Goal: Task Accomplishment & Management: Complete application form

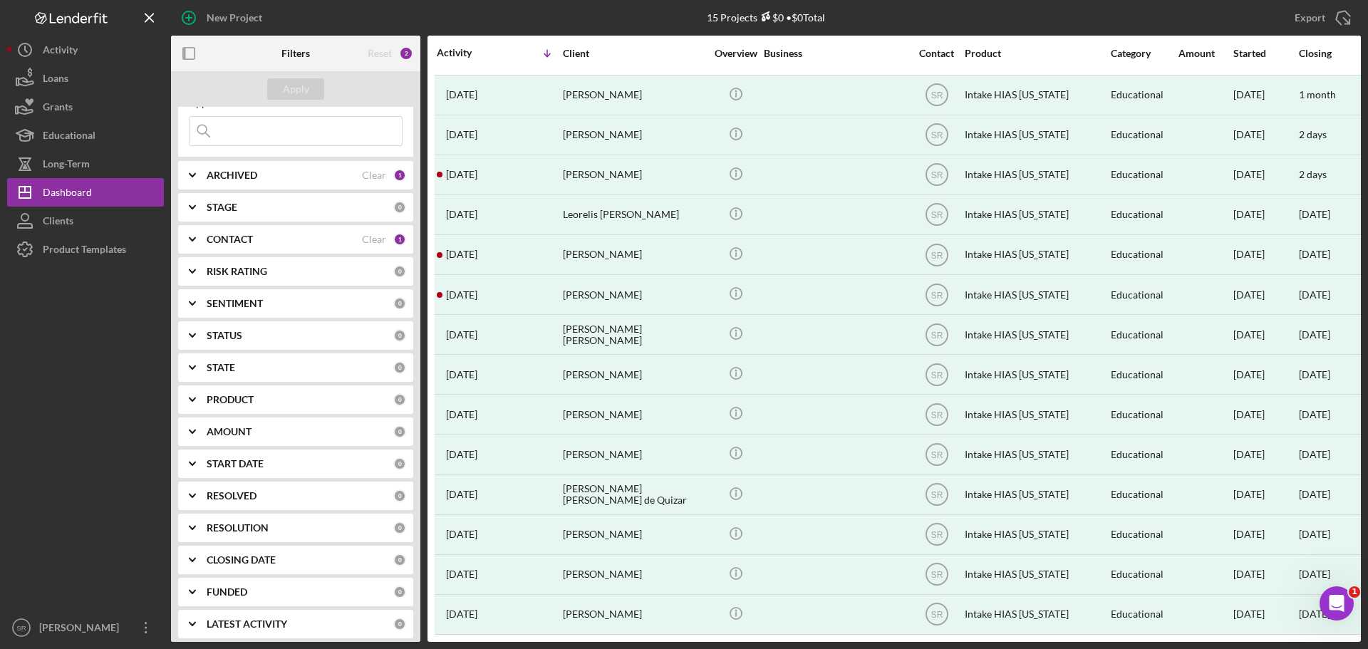
scroll to position [56, 0]
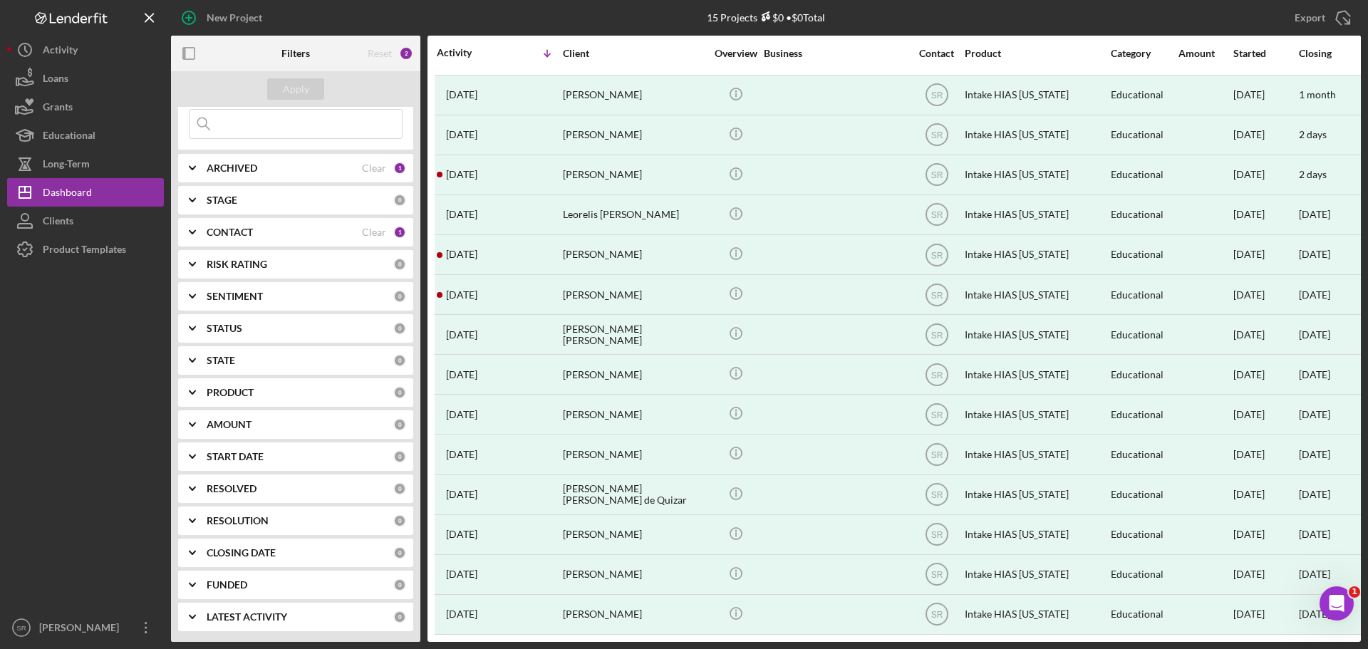
click at [242, 170] on b "ARCHIVED" at bounding box center [232, 167] width 51 height 11
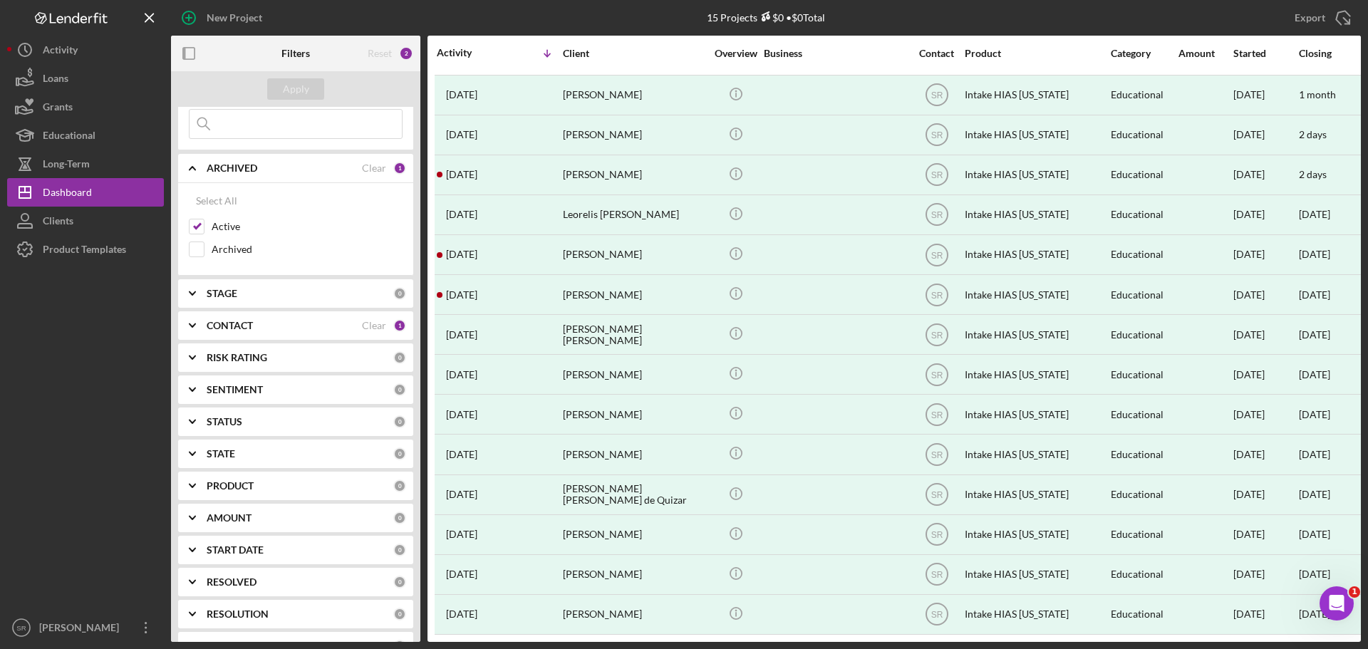
click at [242, 170] on b "ARCHIVED" at bounding box center [232, 167] width 51 height 11
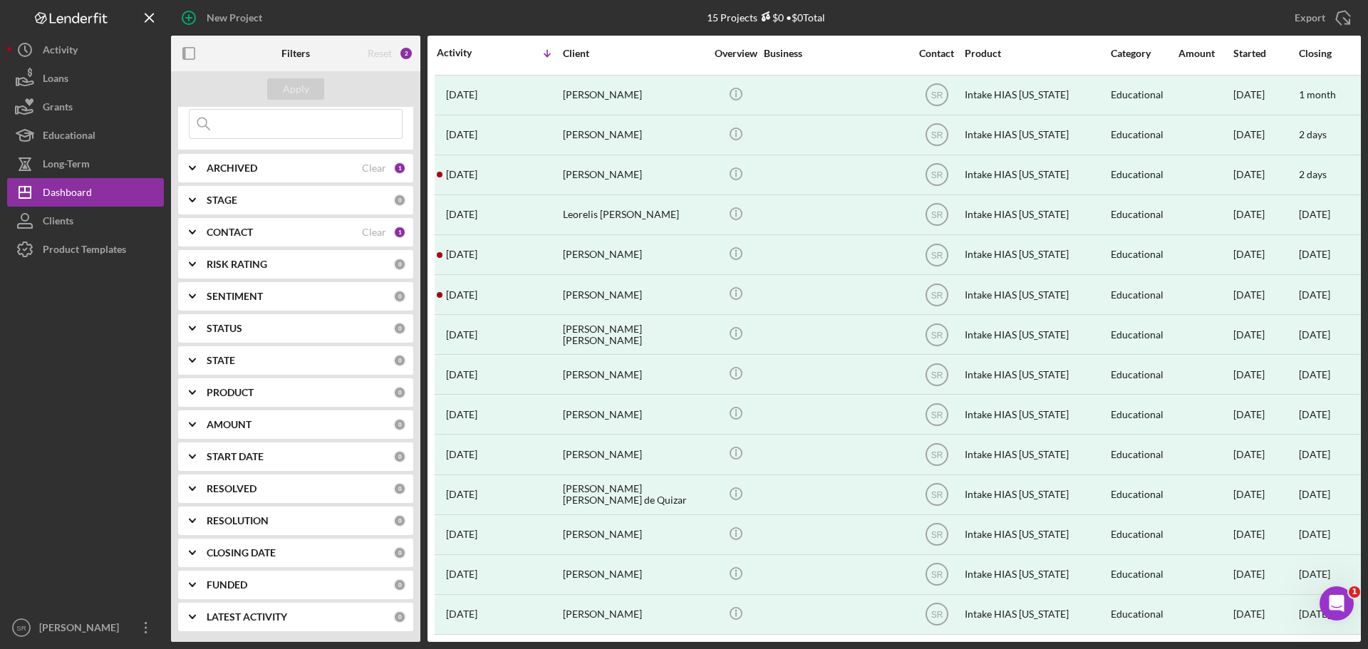
click at [214, 190] on div "STAGE 0" at bounding box center [306, 200] width 199 height 28
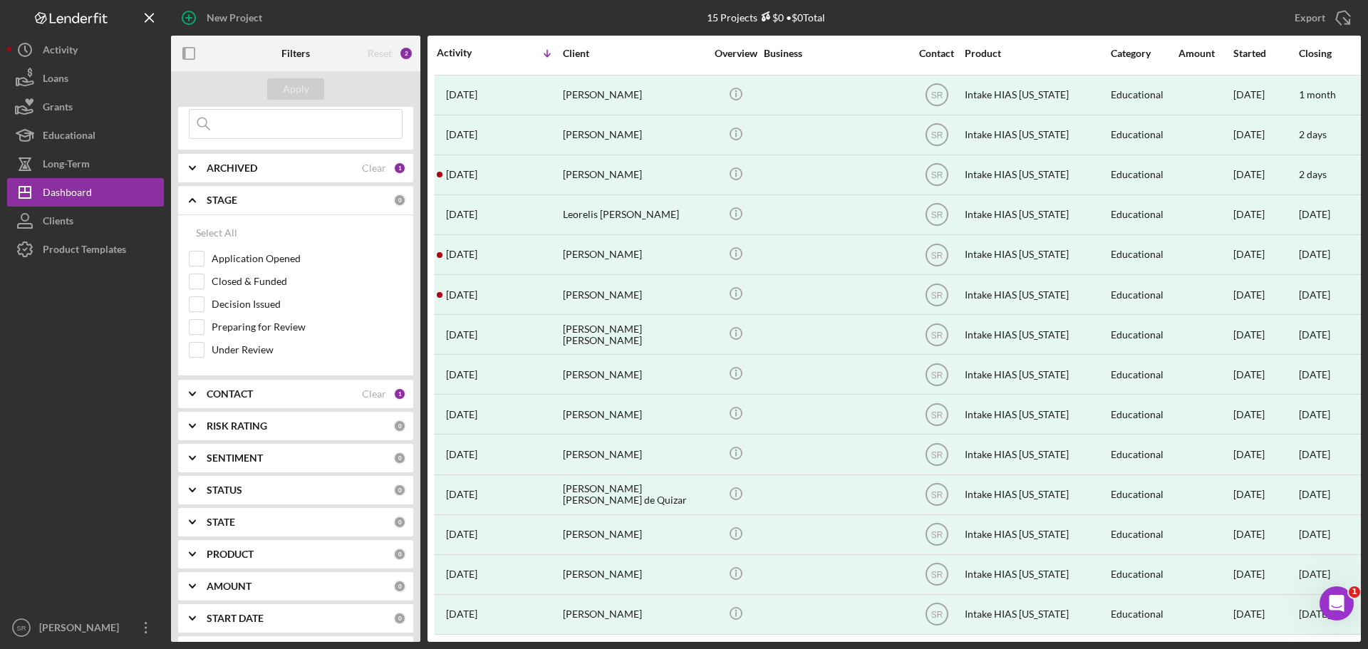
click at [213, 194] on b "STAGE" at bounding box center [222, 199] width 31 height 11
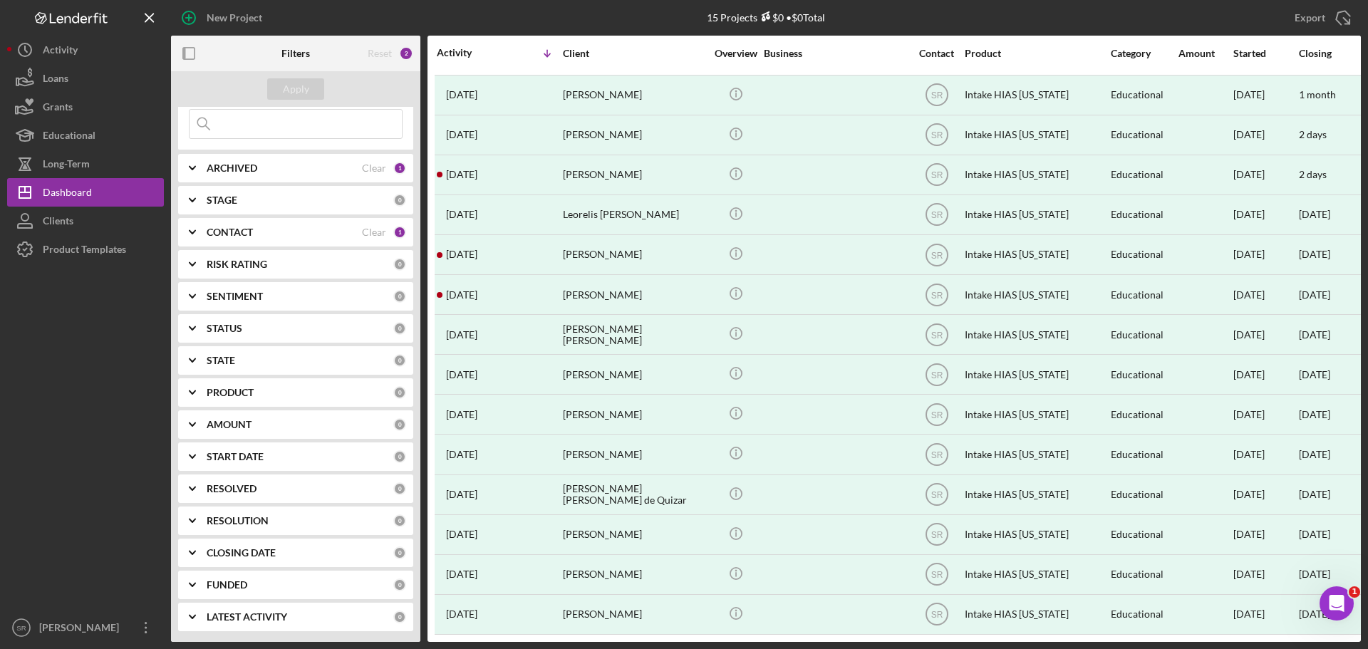
click at [311, 161] on div "ARCHIVED Clear 1" at bounding box center [306, 168] width 199 height 28
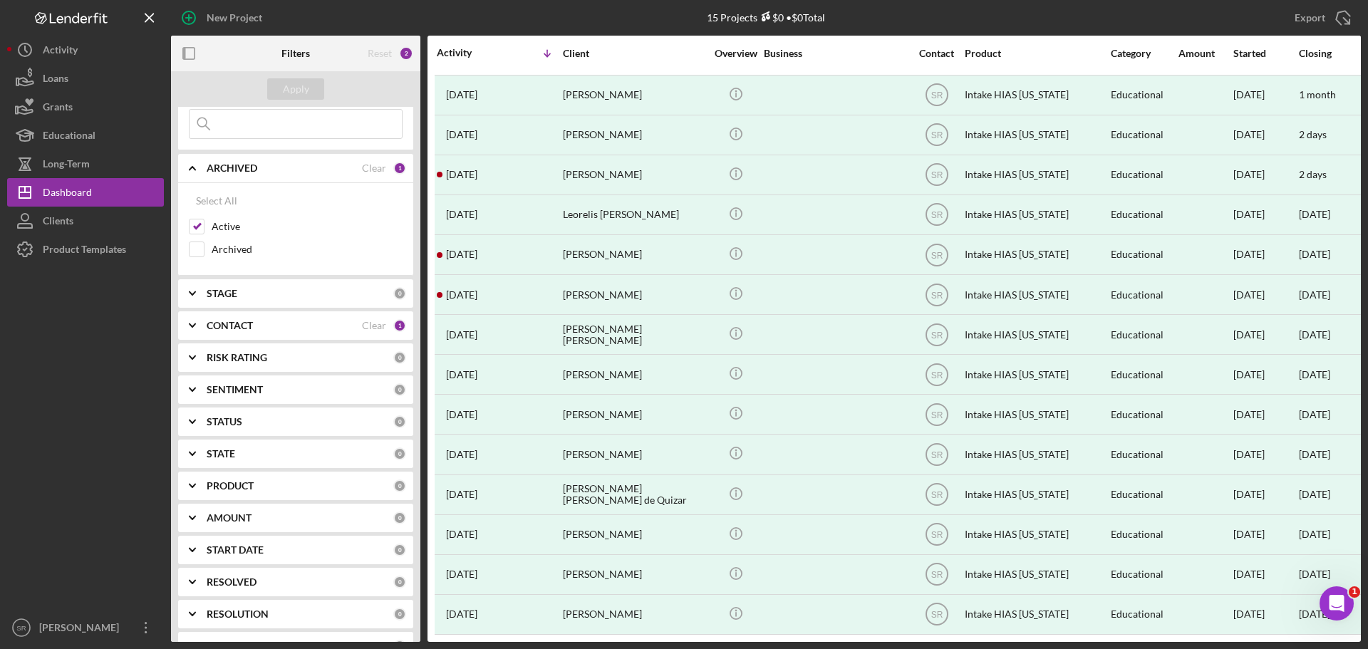
click at [308, 162] on div "ARCHIVED" at bounding box center [284, 167] width 155 height 11
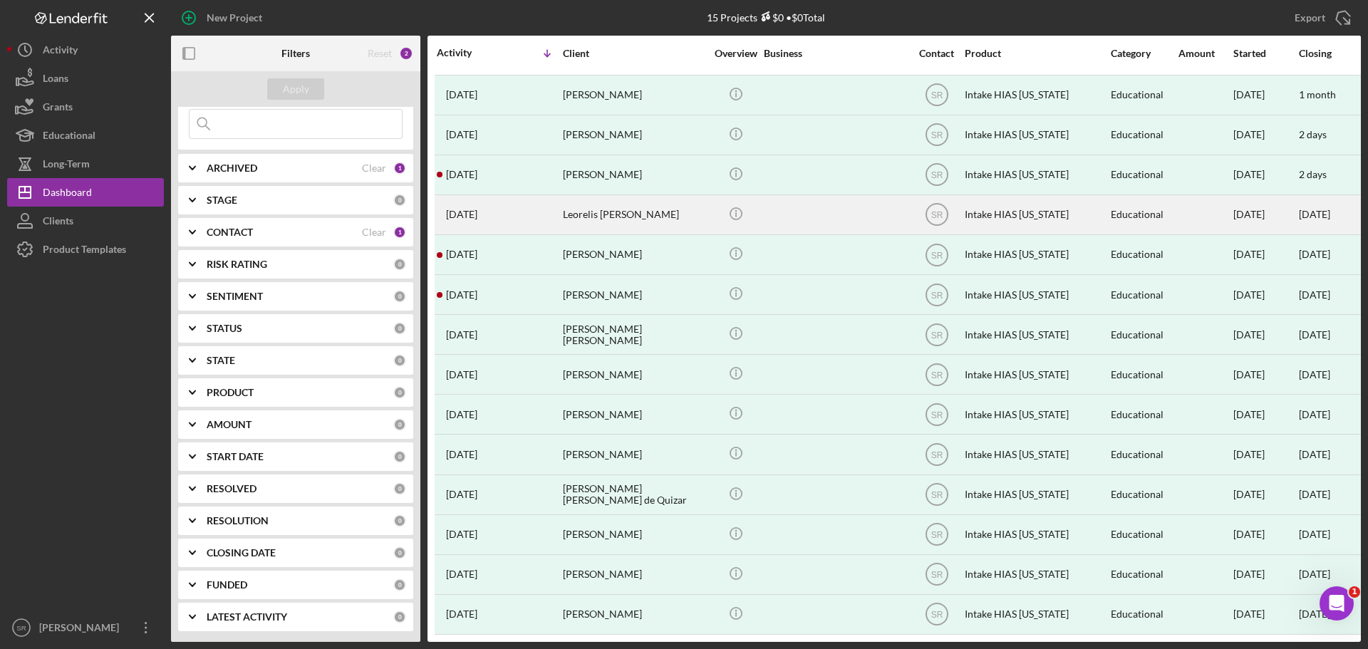
scroll to position [0, 0]
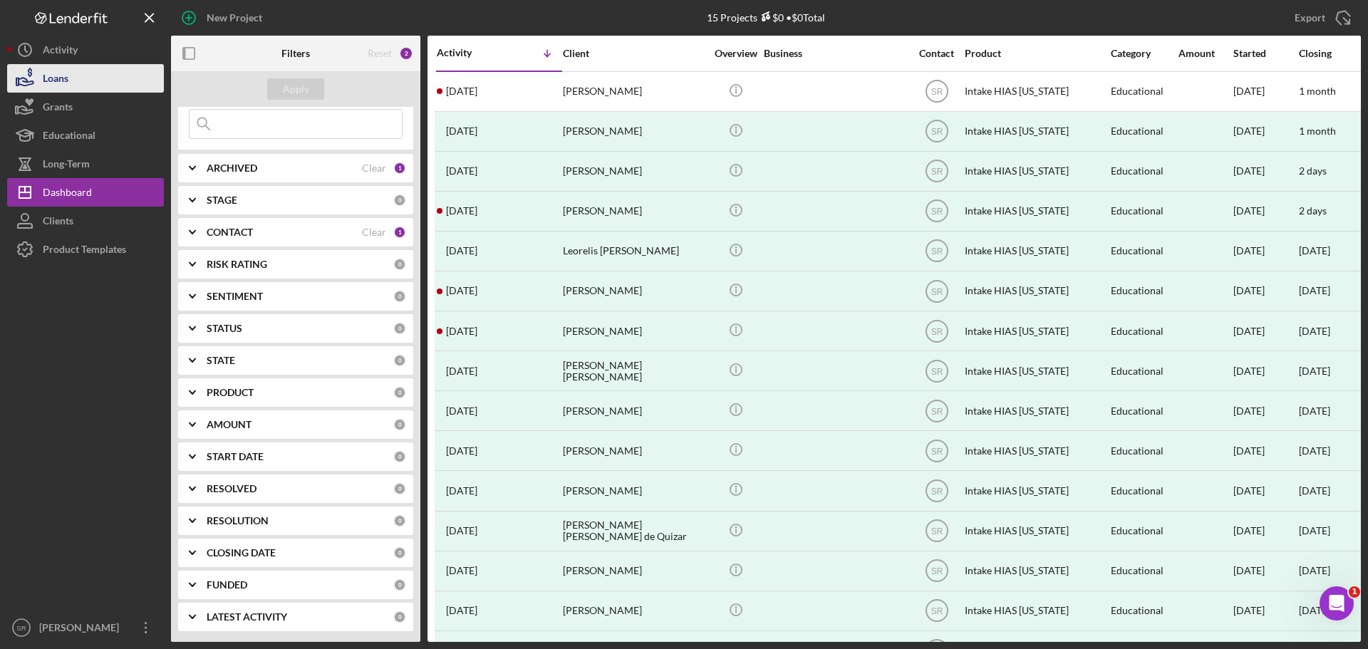
click at [101, 85] on button "Loans" at bounding box center [85, 78] width 157 height 28
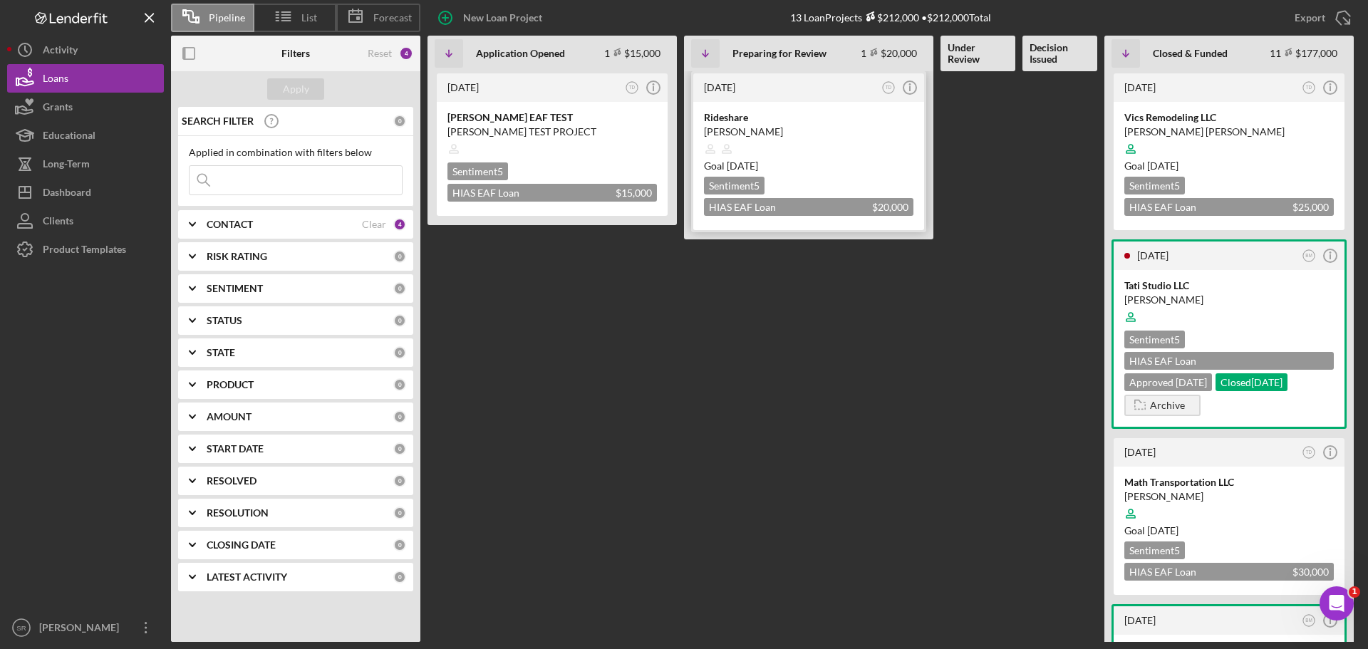
click at [745, 124] on div "Rideshare" at bounding box center [808, 117] width 209 height 14
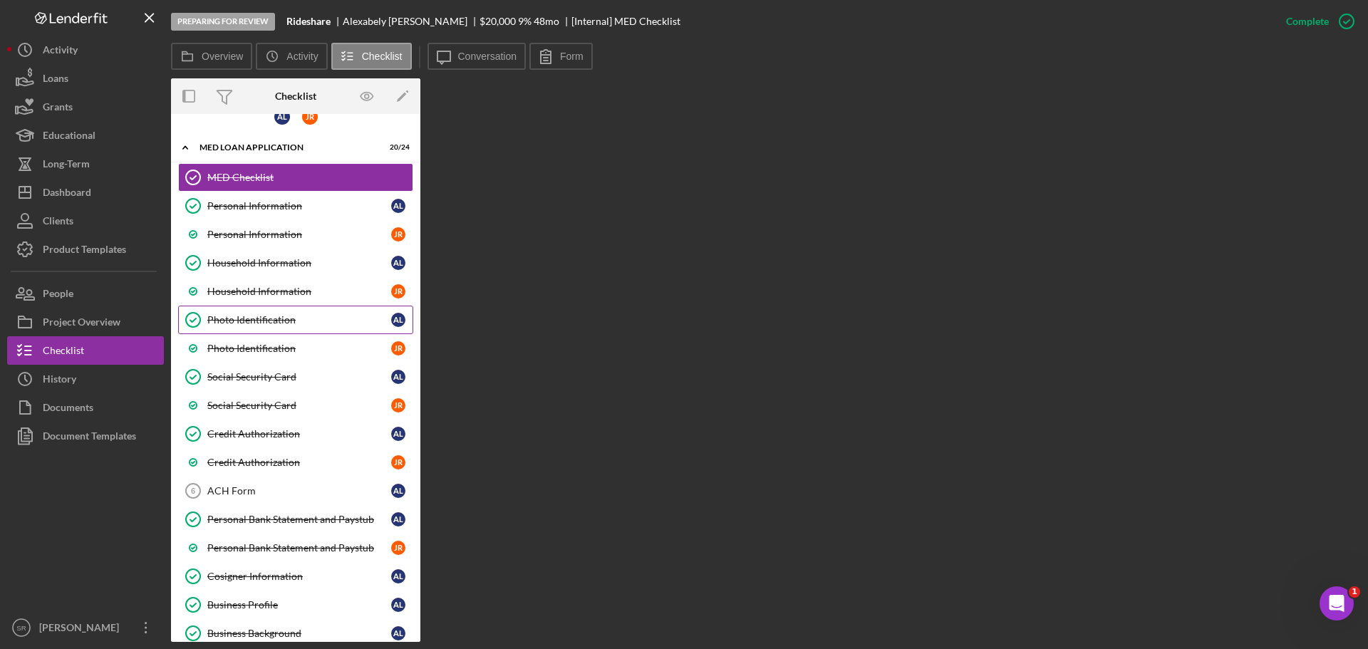
scroll to position [71, 0]
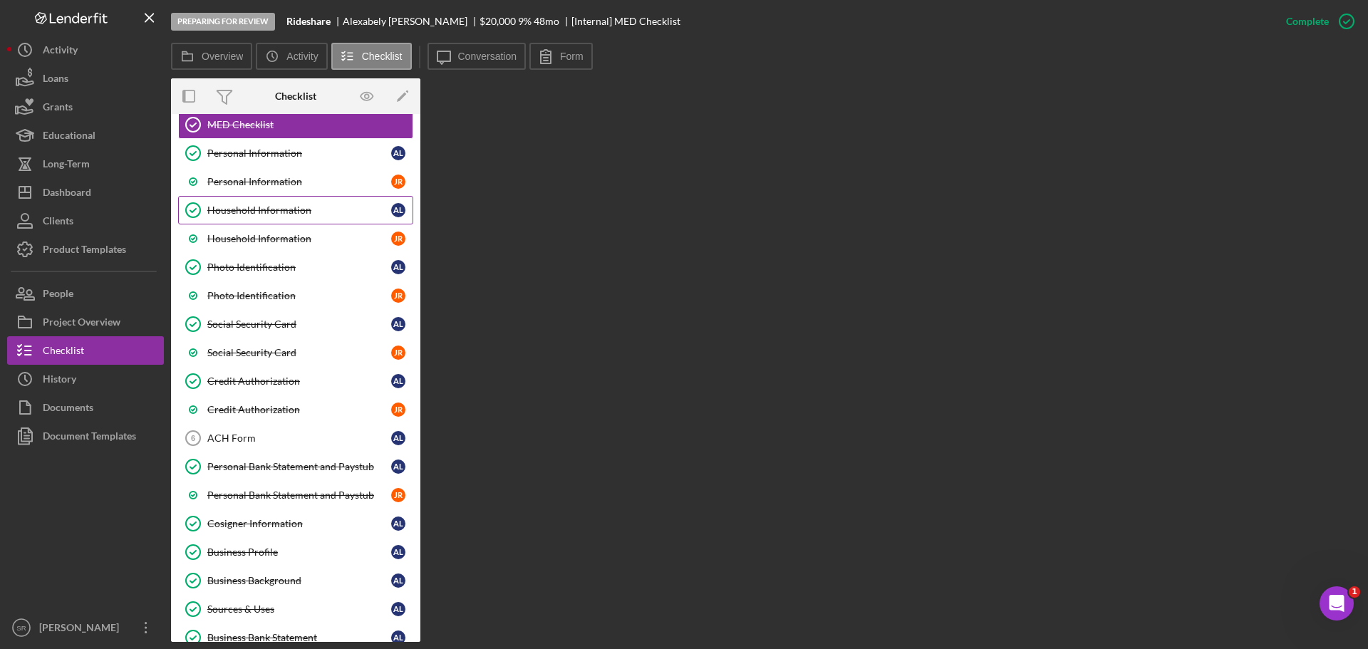
click at [254, 196] on link "Household Information Household Information A L" at bounding box center [295, 210] width 235 height 28
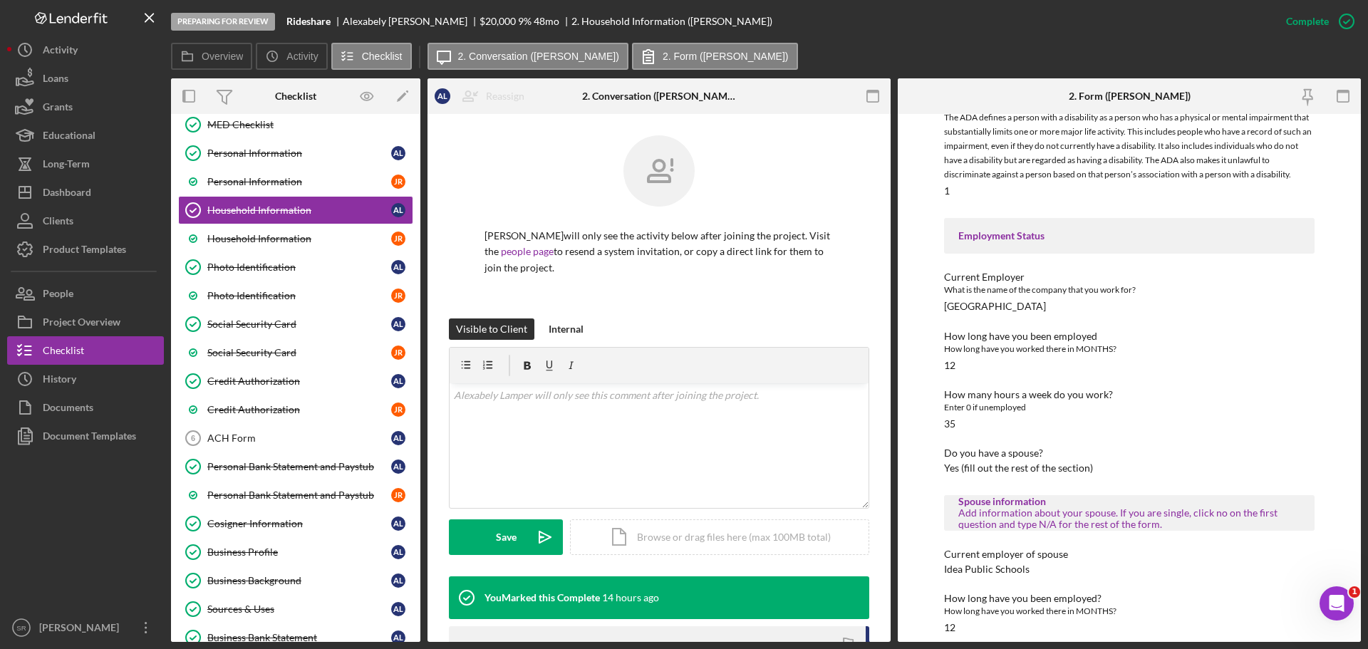
scroll to position [430, 0]
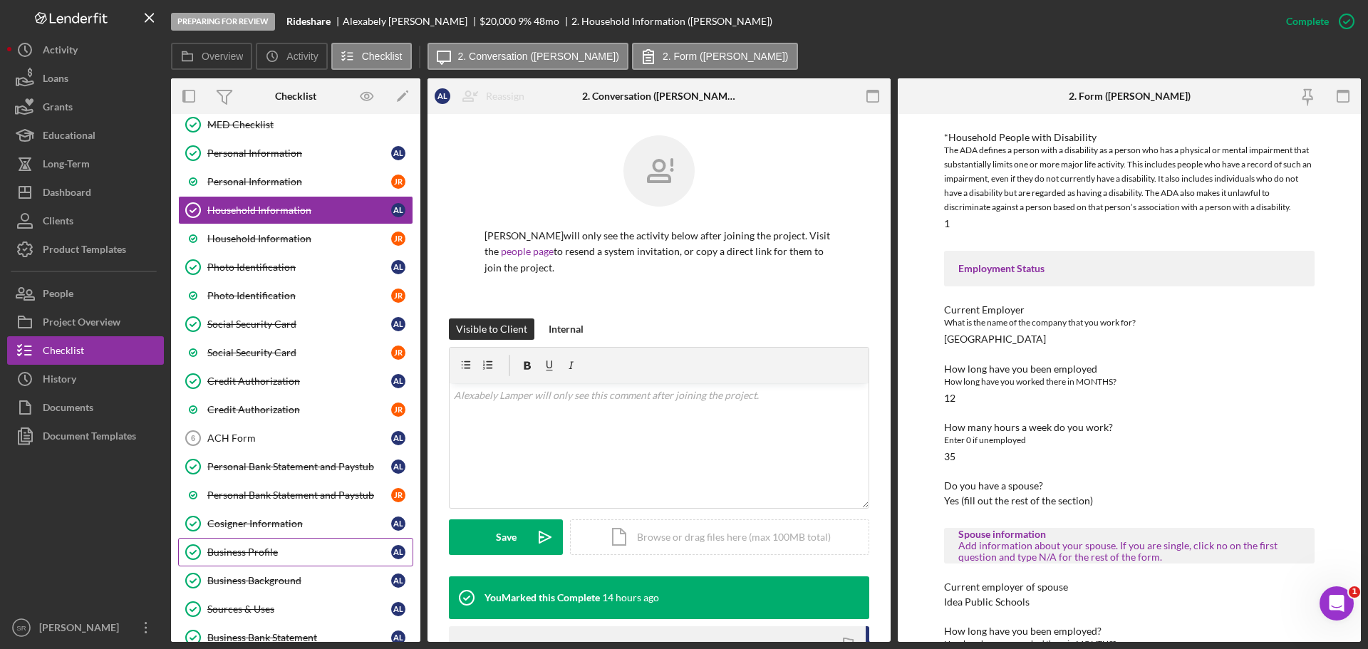
click at [256, 559] on link "Business Profile Business Profile A L" at bounding box center [295, 552] width 235 height 28
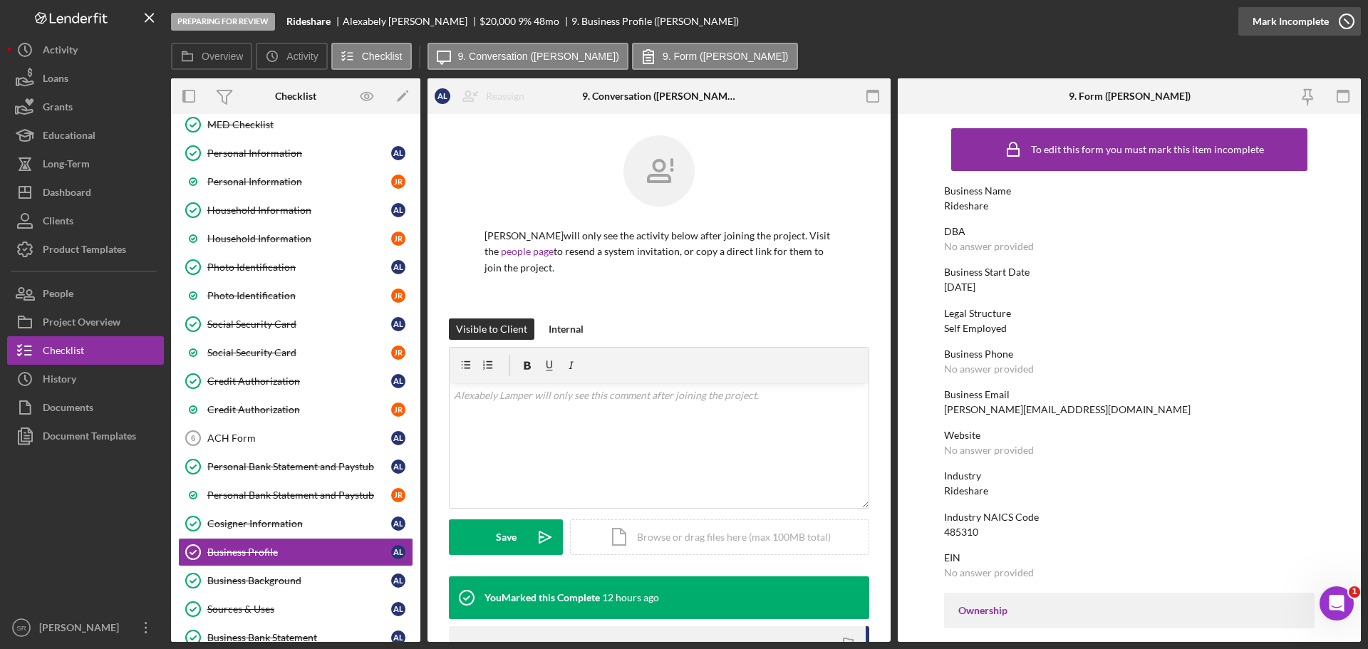
click at [1347, 21] on icon "button" at bounding box center [1347, 22] width 36 height 36
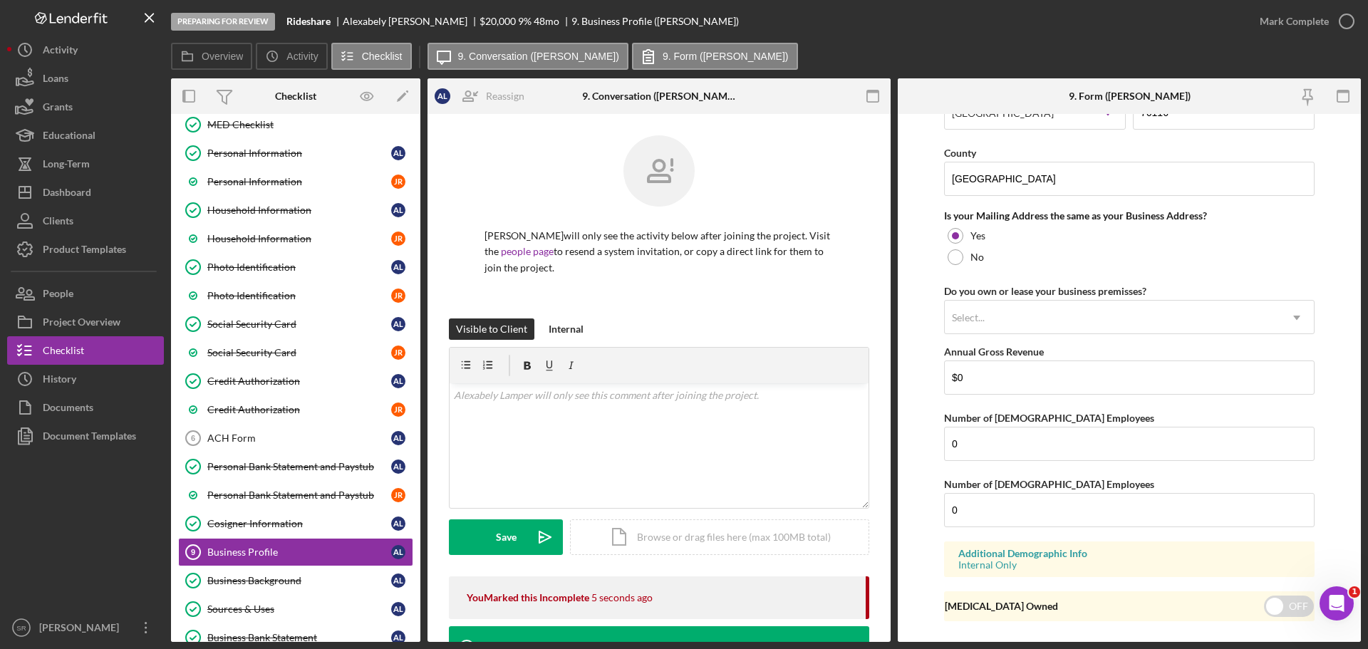
scroll to position [1211, 0]
click at [979, 443] on input "0" at bounding box center [1129, 442] width 370 height 34
drag, startPoint x: 990, startPoint y: 437, endPoint x: 933, endPoint y: 447, distance: 57.9
click at [933, 447] on form "Business Name Rideshare DBA Business Start Date [DATE] Legal Structure Self Emp…" at bounding box center [1129, 378] width 463 height 528
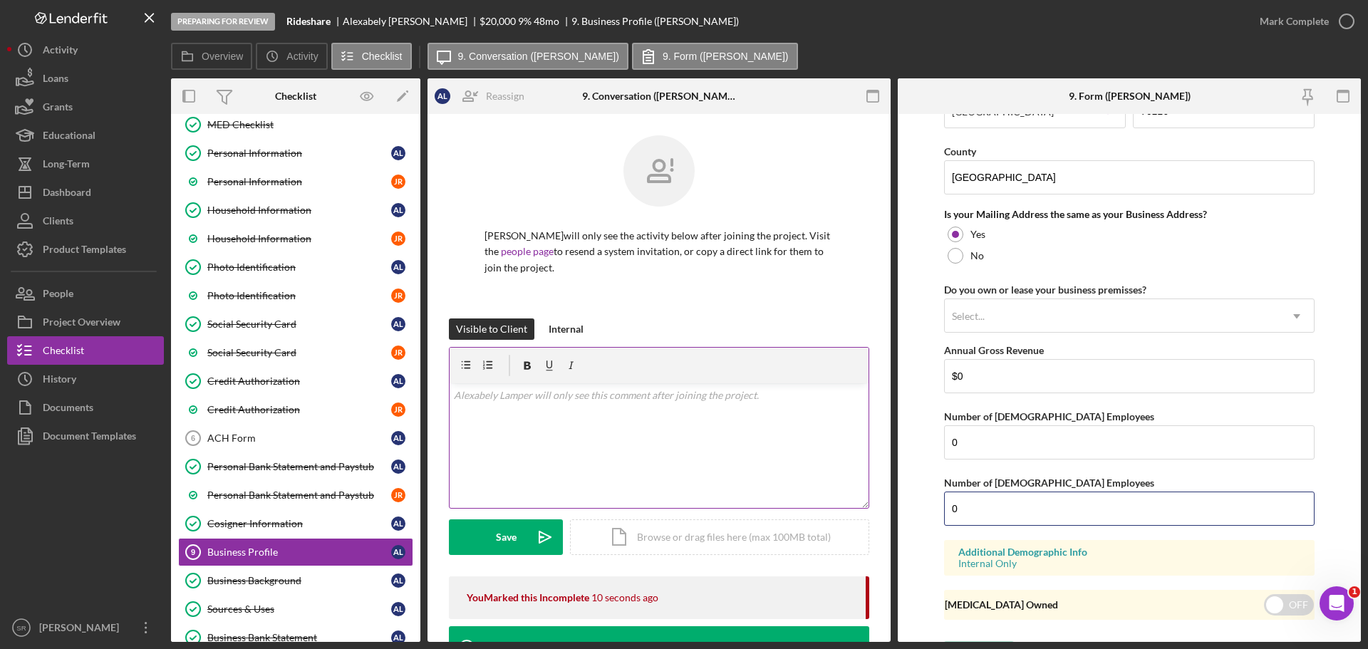
click at [897, 516] on div "Overview Internal Workflow Stage Preparing for Review Icon/Dropdown Arrow Archi…" at bounding box center [766, 360] width 1190 height 564
type input "1"
click at [1337, 224] on form "Business Name Rideshare DBA Business Start Date [DATE] Legal Structure Self Emp…" at bounding box center [1129, 378] width 463 height 528
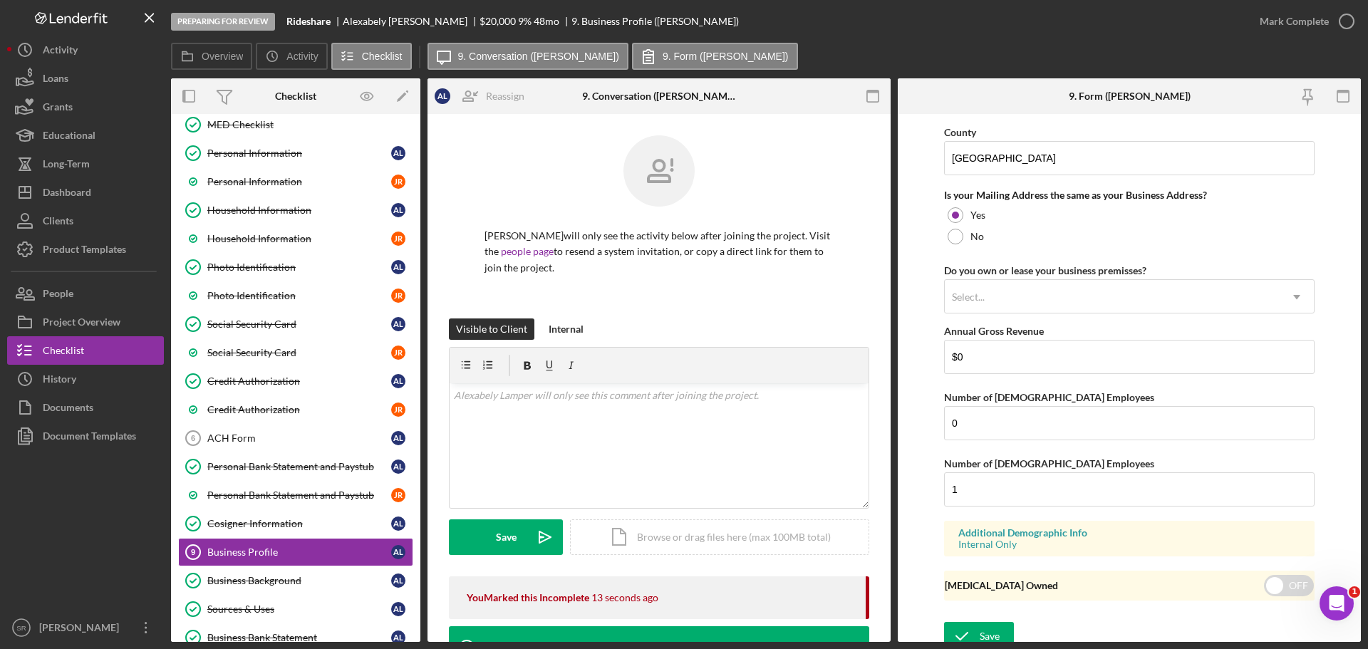
scroll to position [1241, 0]
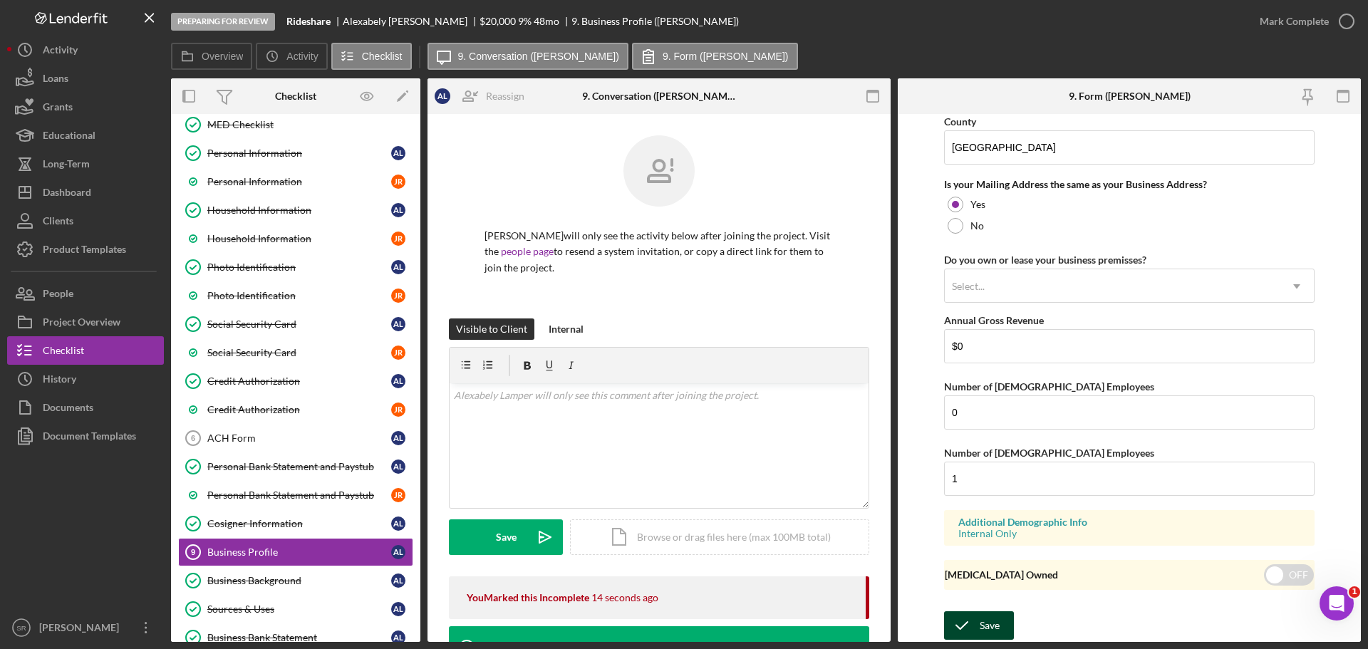
click at [997, 630] on div "Save" at bounding box center [990, 625] width 20 height 28
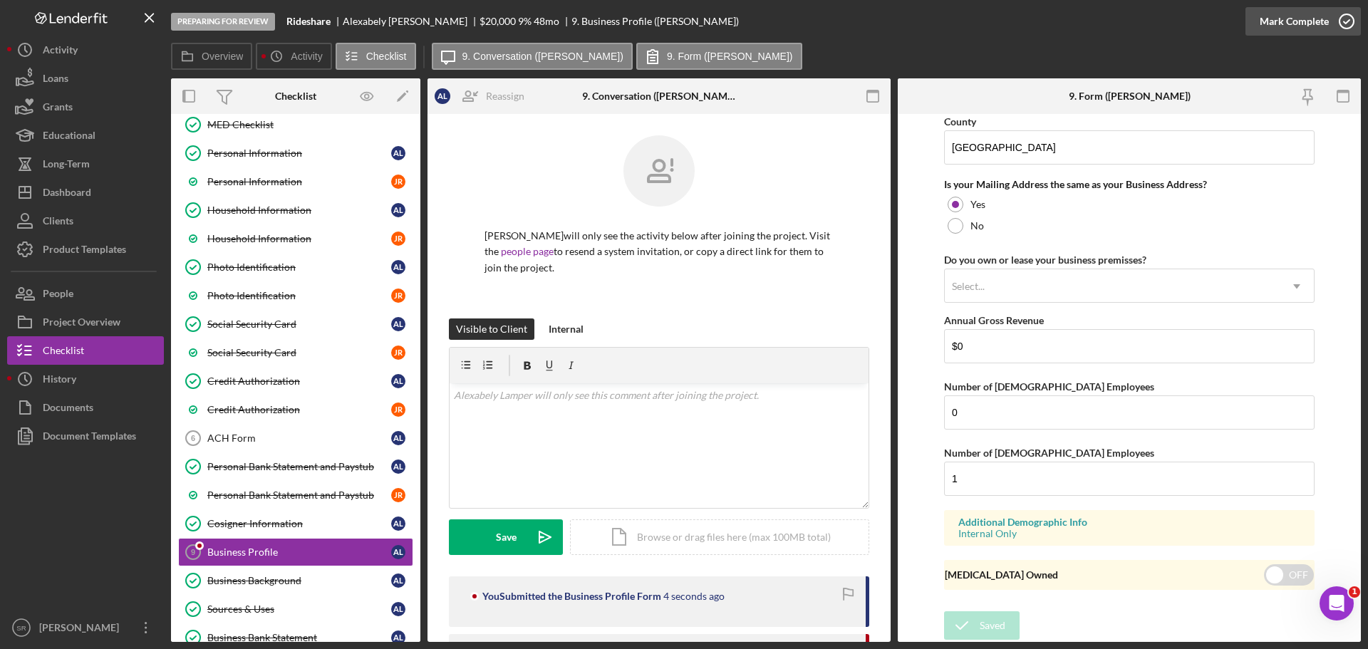
click at [1344, 20] on icon "button" at bounding box center [1347, 22] width 36 height 36
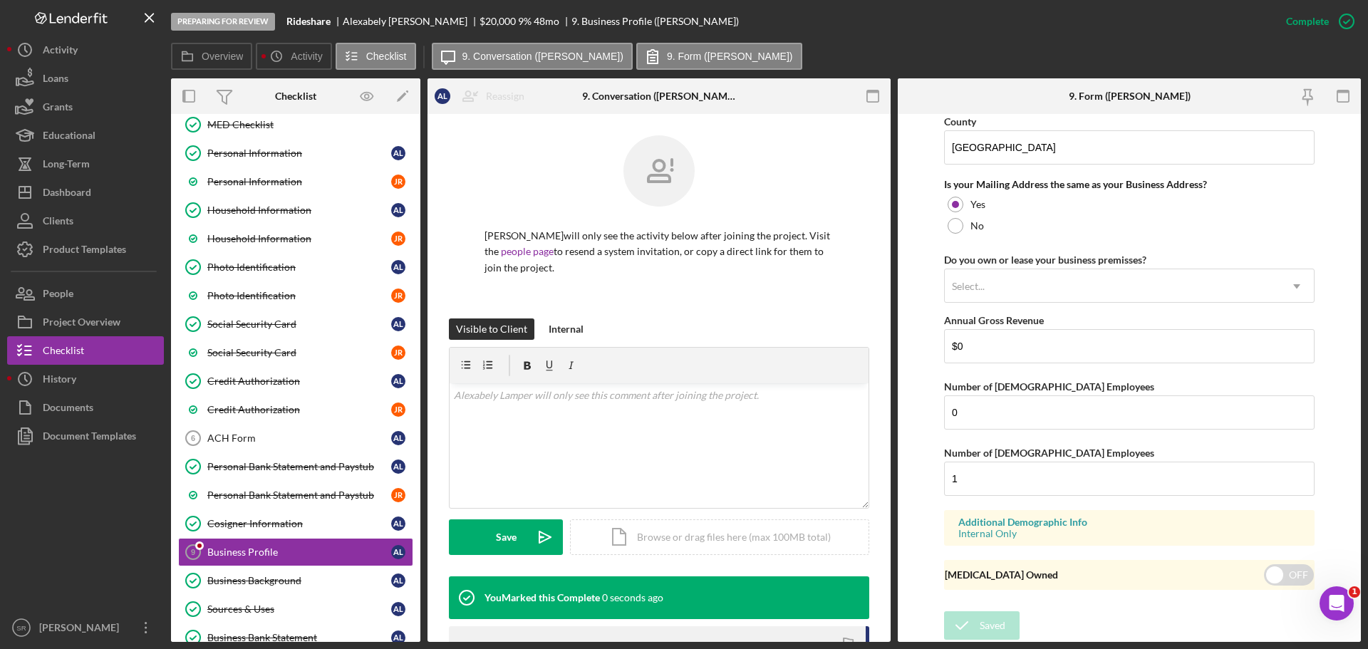
scroll to position [709, 0]
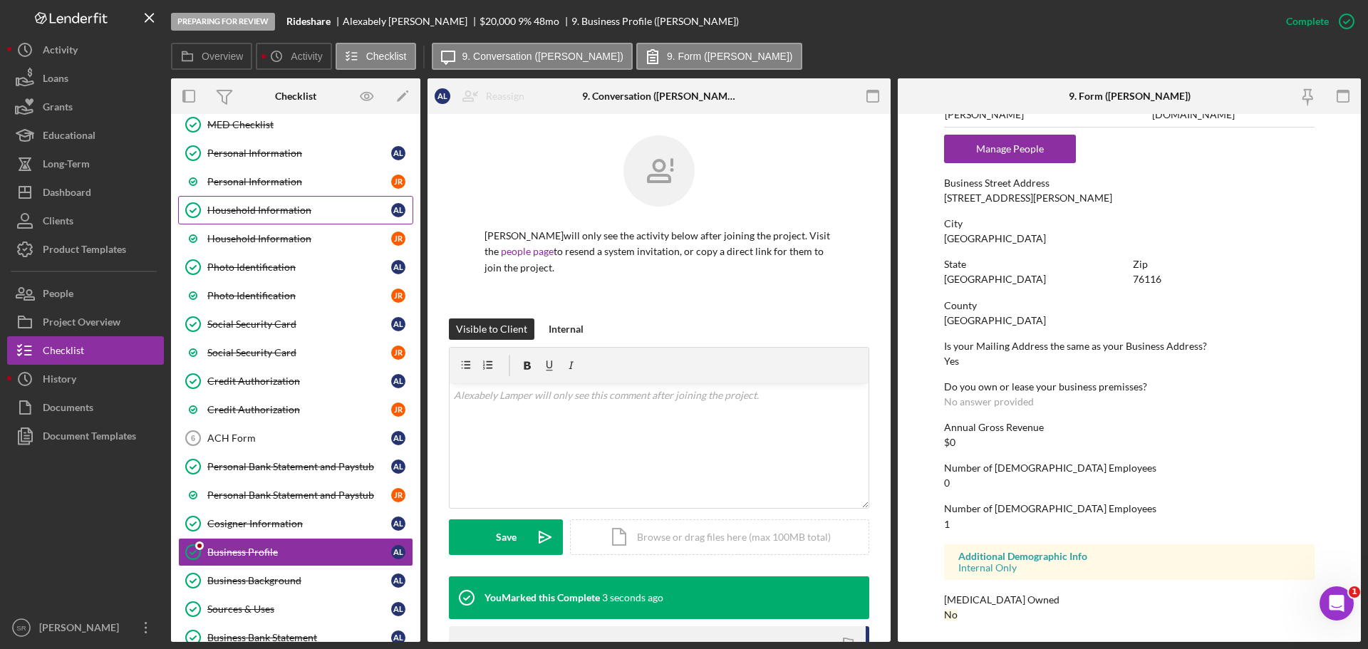
click at [303, 214] on div "Household Information" at bounding box center [299, 209] width 184 height 11
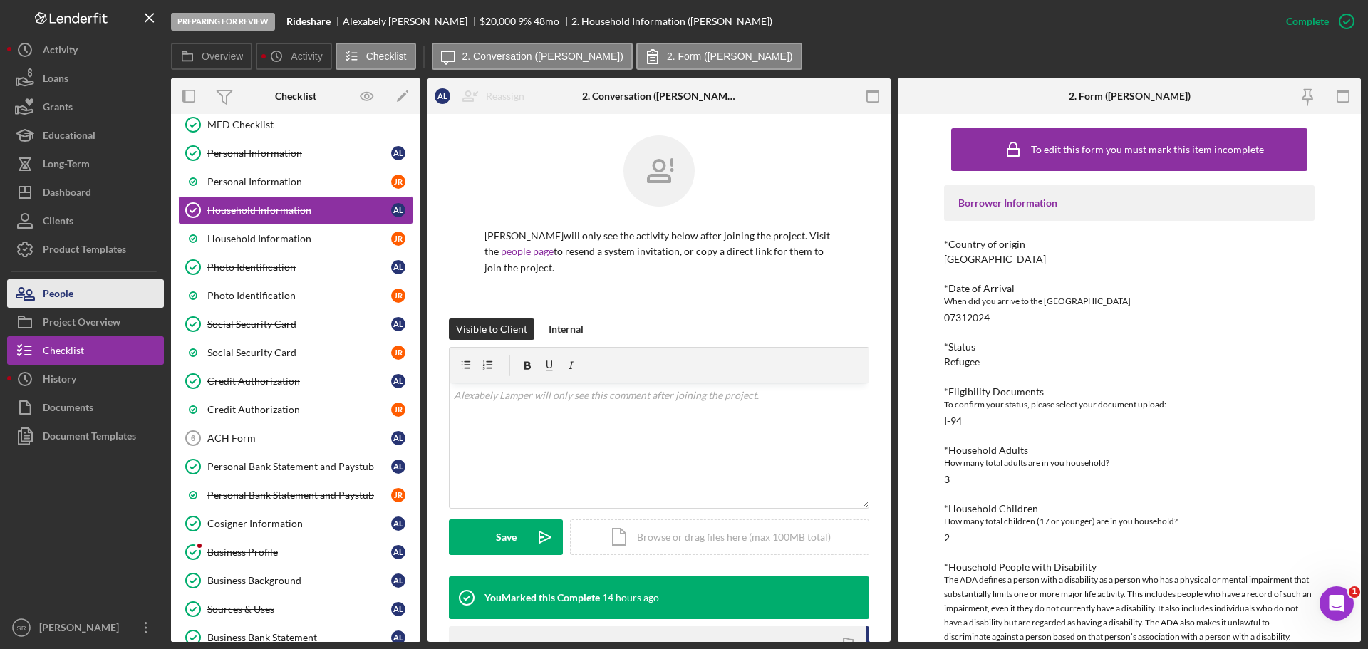
click at [82, 294] on button "People" at bounding box center [85, 293] width 157 height 28
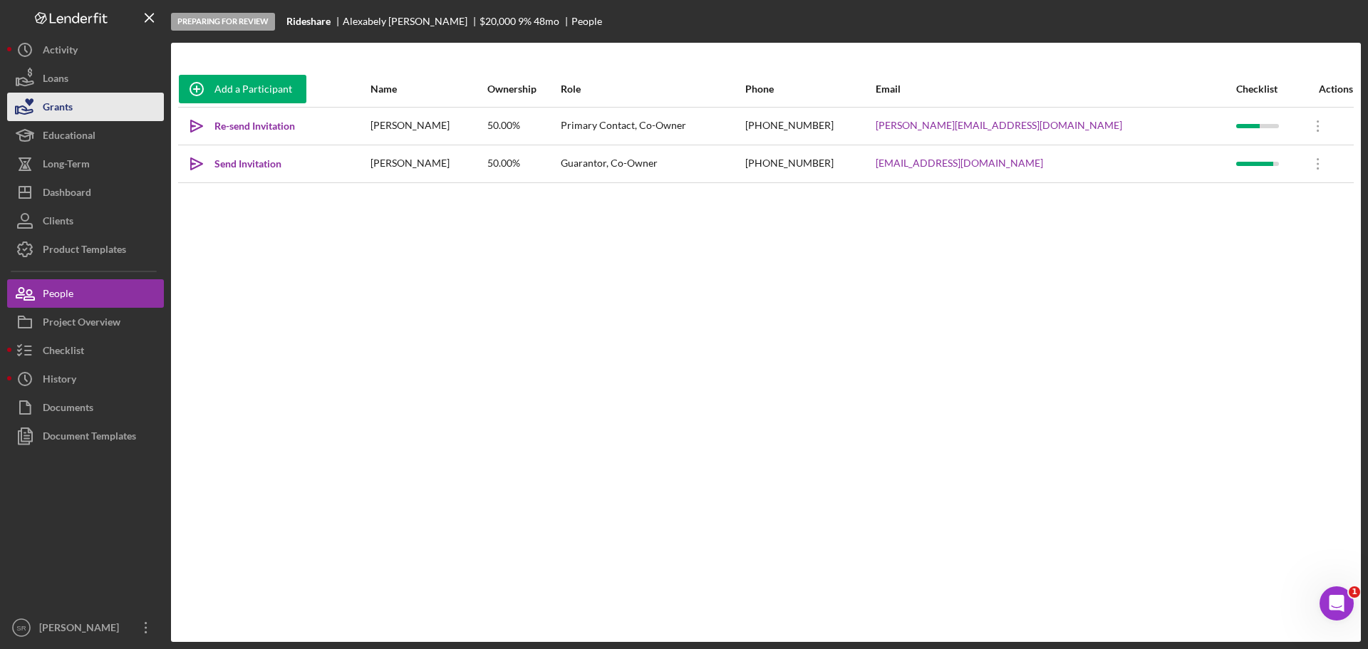
click at [123, 113] on button "Grants" at bounding box center [85, 107] width 157 height 28
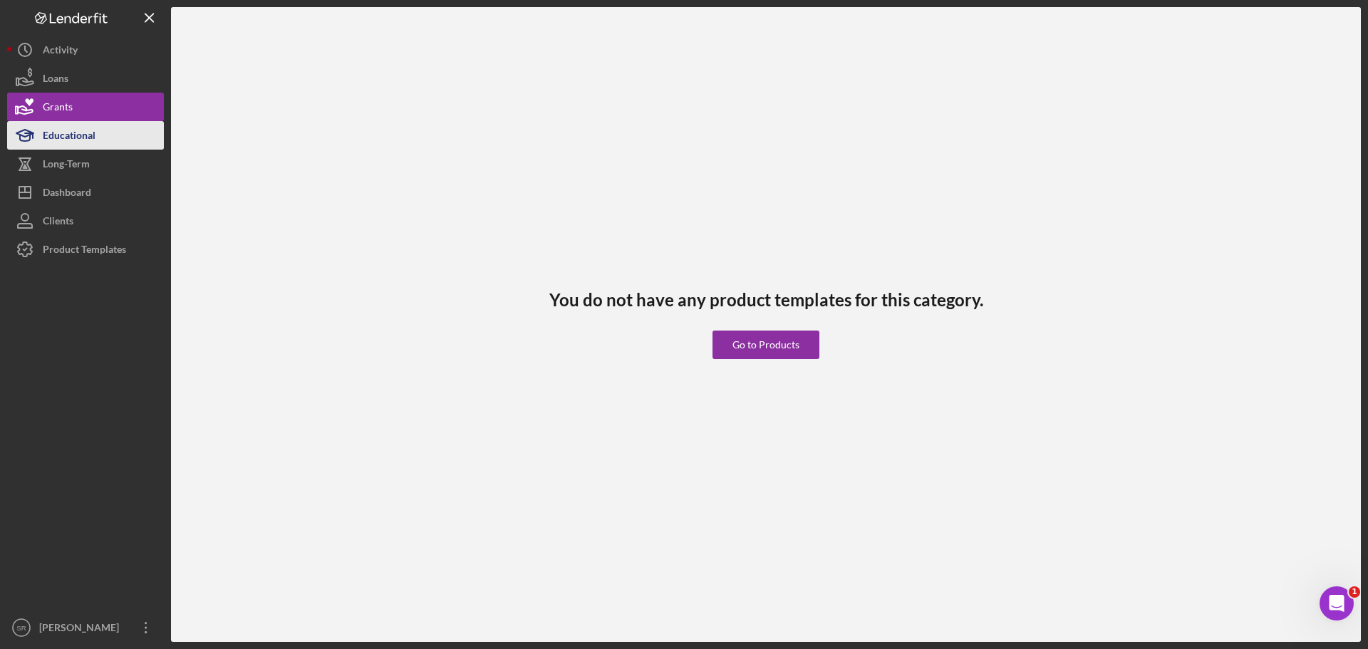
click at [107, 142] on button "Educational" at bounding box center [85, 135] width 157 height 28
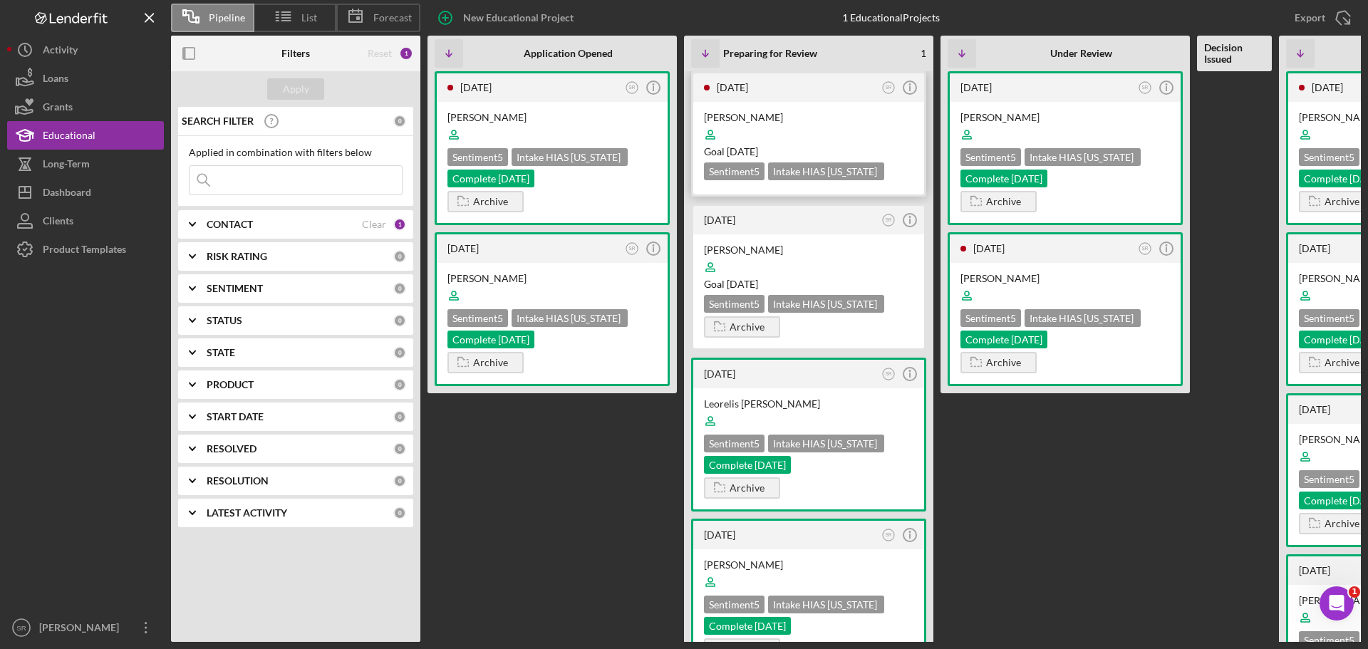
click at [805, 122] on div at bounding box center [808, 134] width 209 height 27
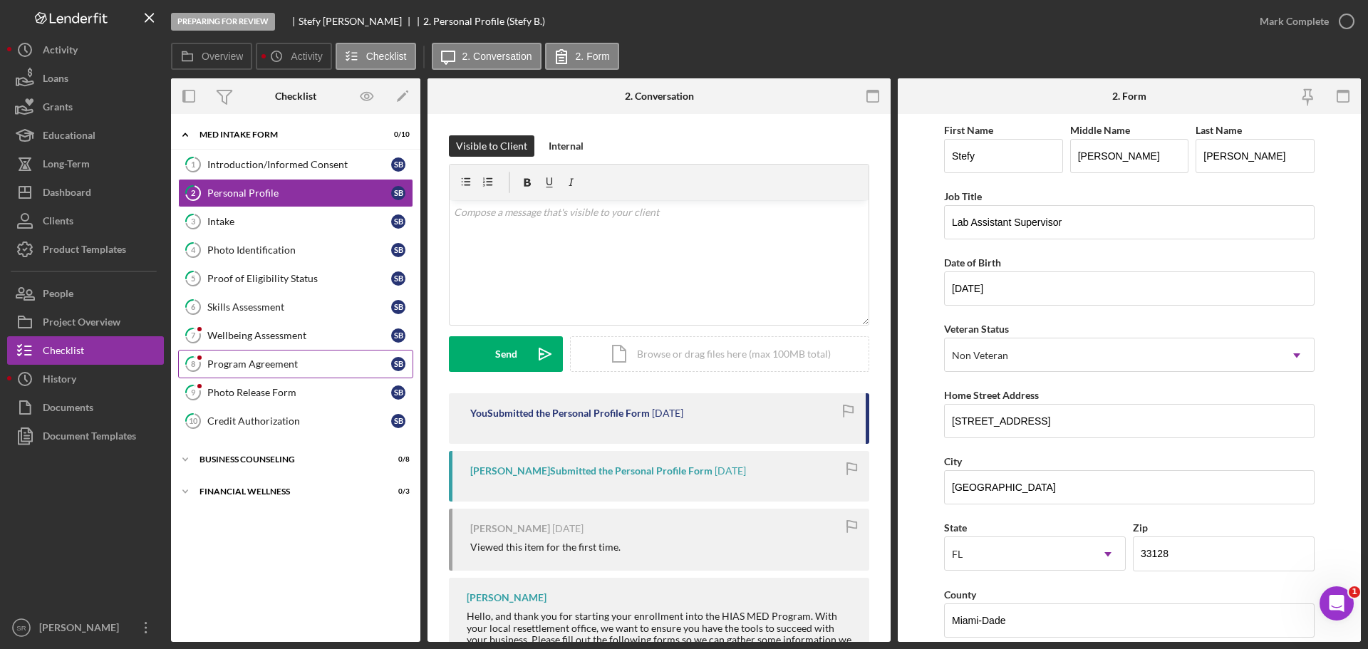
click at [306, 367] on div "Program Agreement" at bounding box center [299, 363] width 184 height 11
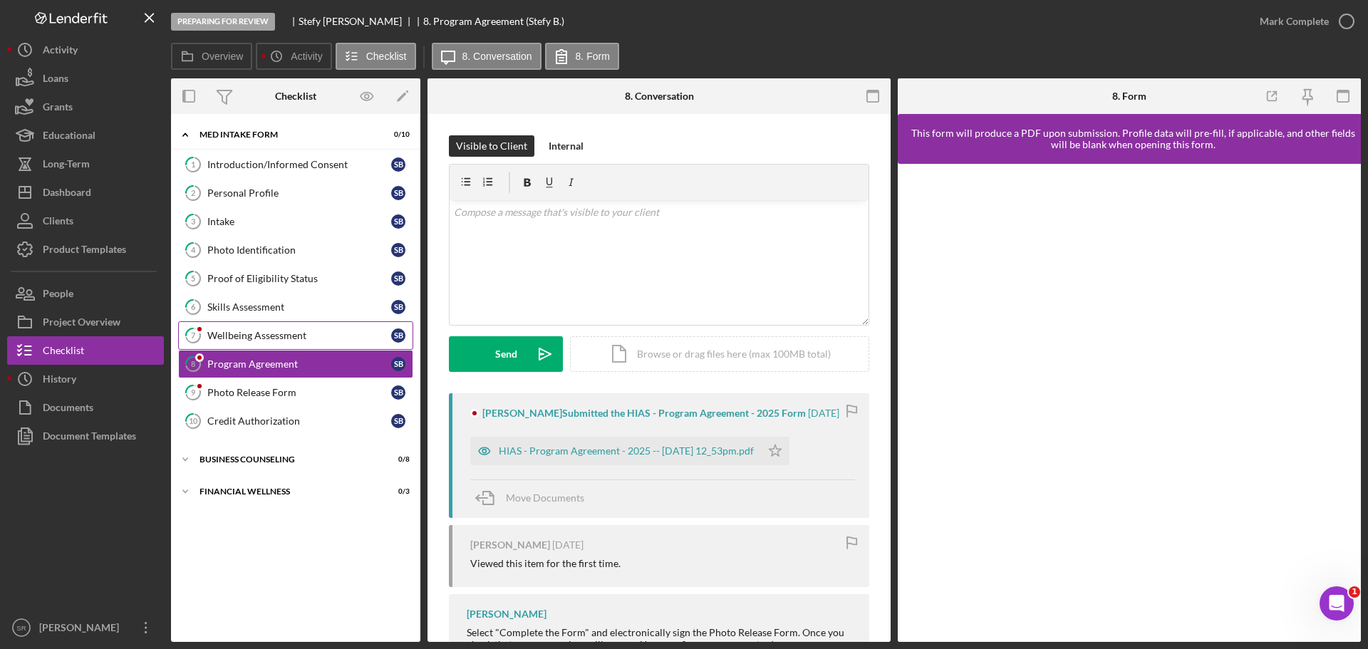
click at [297, 333] on div "Wellbeing Assessment" at bounding box center [299, 335] width 184 height 11
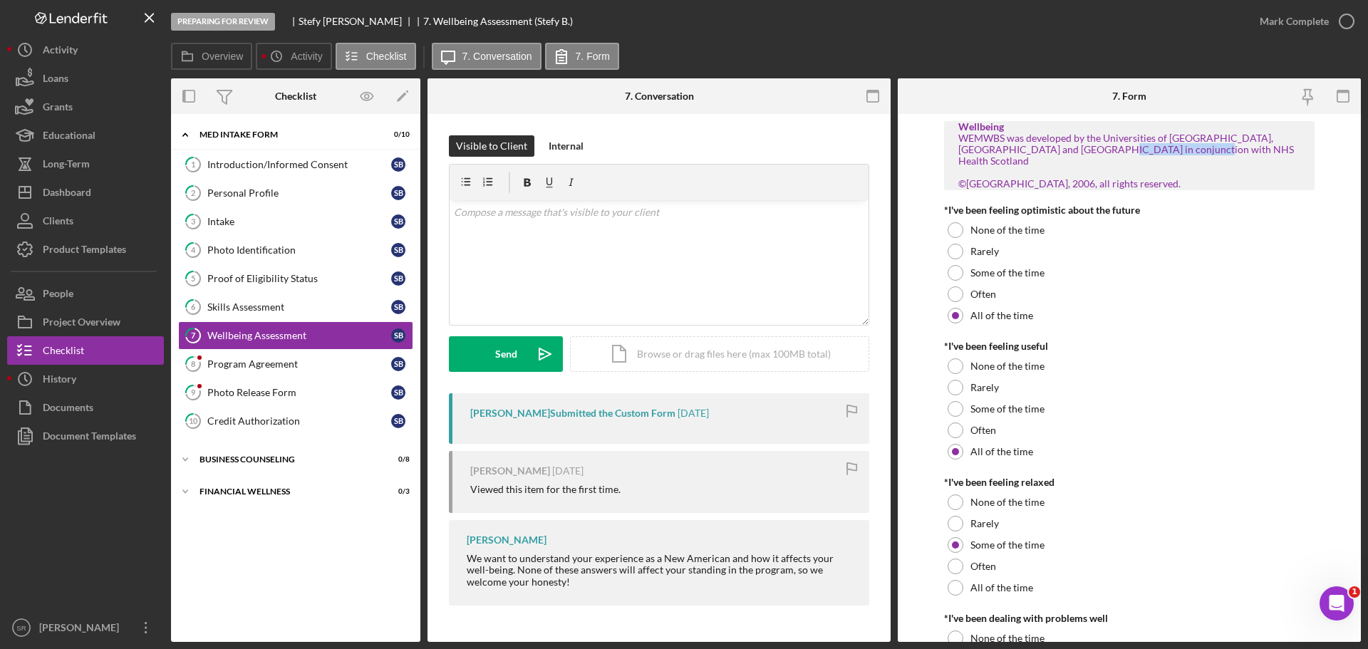
drag, startPoint x: 1073, startPoint y: 161, endPoint x: 1171, endPoint y: 160, distance: 98.3
click at [1171, 160] on div "WEMWBS was developed by the Universities of [GEOGRAPHIC_DATA], [GEOGRAPHIC_DATA…" at bounding box center [1129, 161] width 342 height 57
